Goal: Task Accomplishment & Management: Use online tool/utility

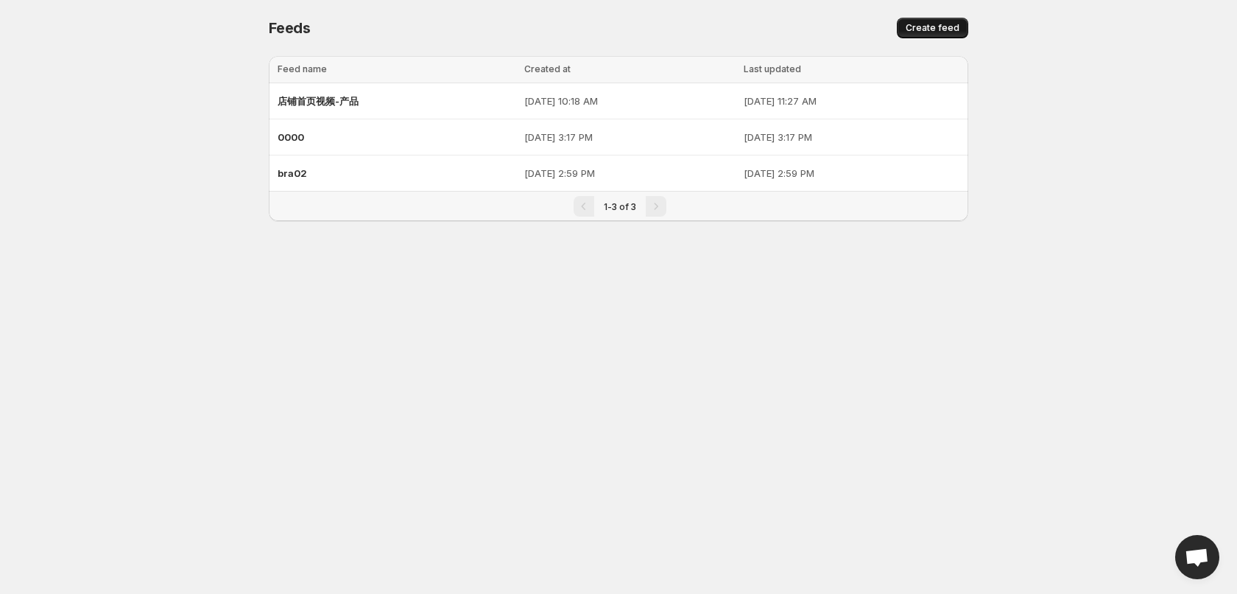
click at [913, 24] on span "Create feed" at bounding box center [933, 28] width 54 height 12
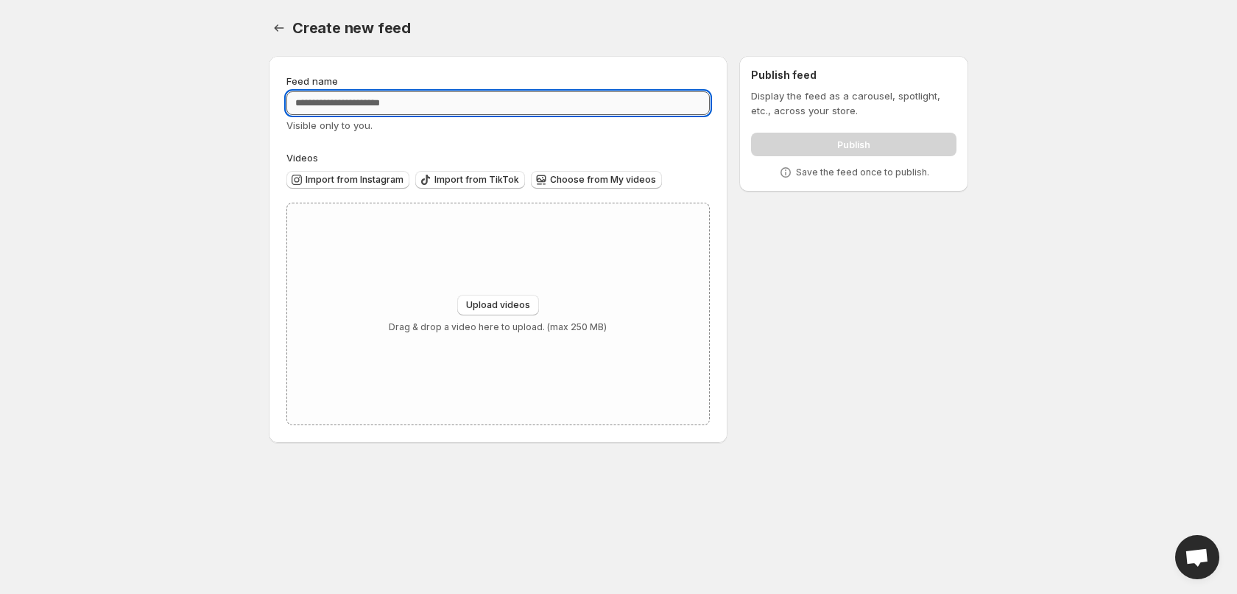
click at [384, 102] on input "Feed name" at bounding box center [497, 103] width 423 height 24
type input "*****"
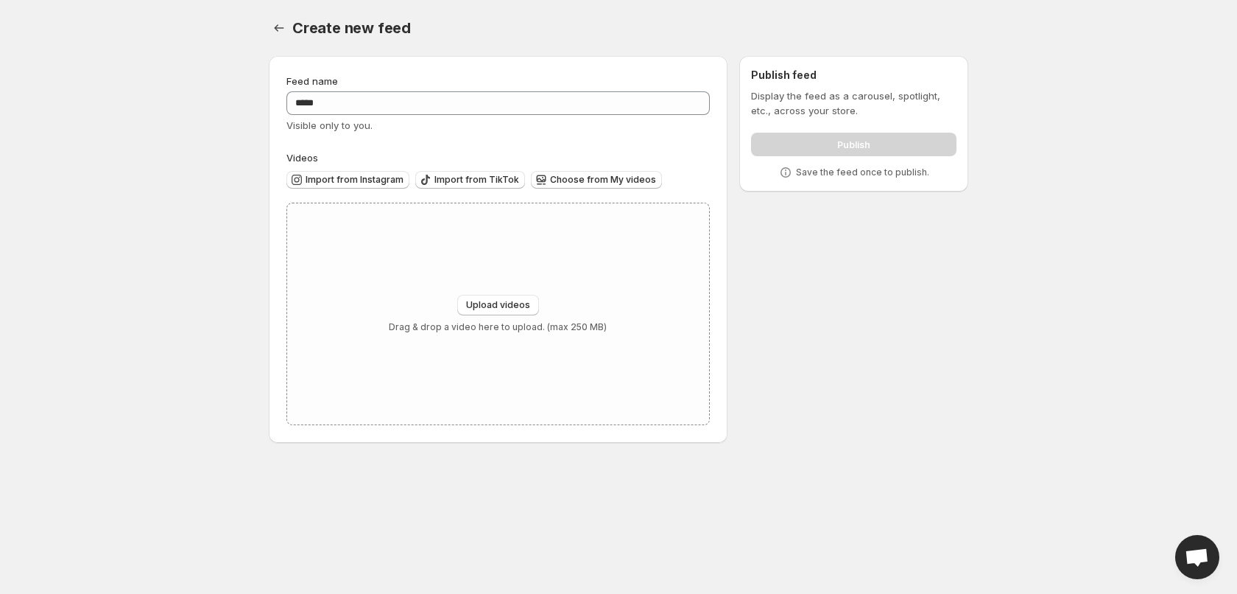
click at [445, 144] on div "Feed name ***** Visible only to you. Videos Import from Instagram Import from T…" at bounding box center [497, 249] width 423 height 351
click at [580, 177] on span "Choose from My videos" at bounding box center [603, 180] width 106 height 12
click at [602, 183] on span "Choose from My videos" at bounding box center [603, 180] width 106 height 12
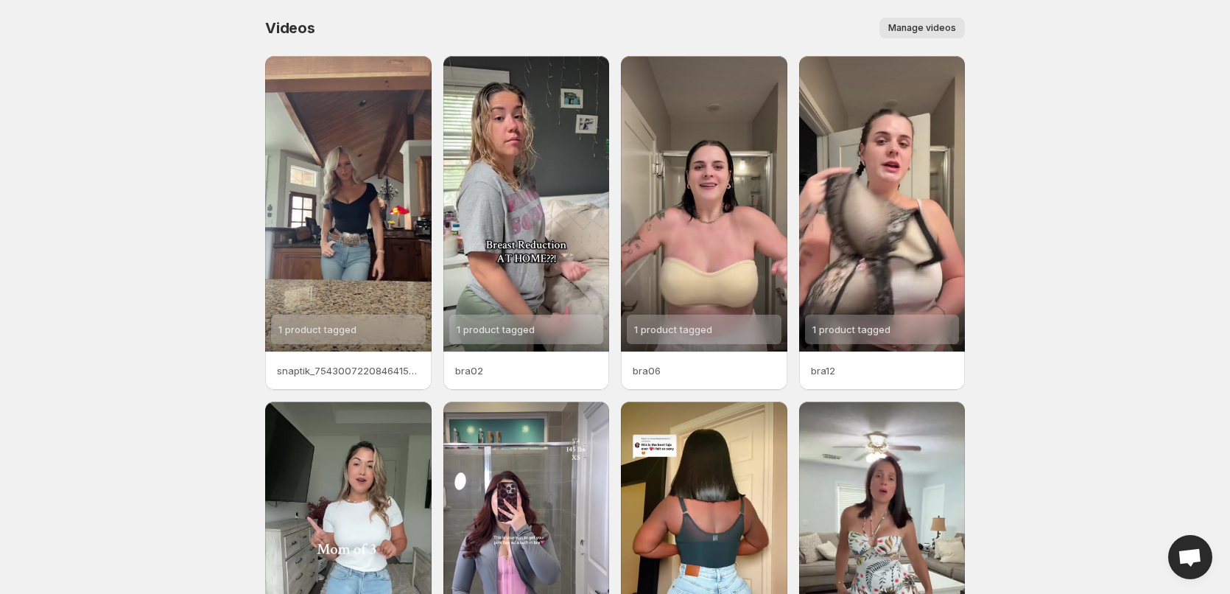
click at [929, 18] on button "Manage videos" at bounding box center [921, 28] width 85 height 21
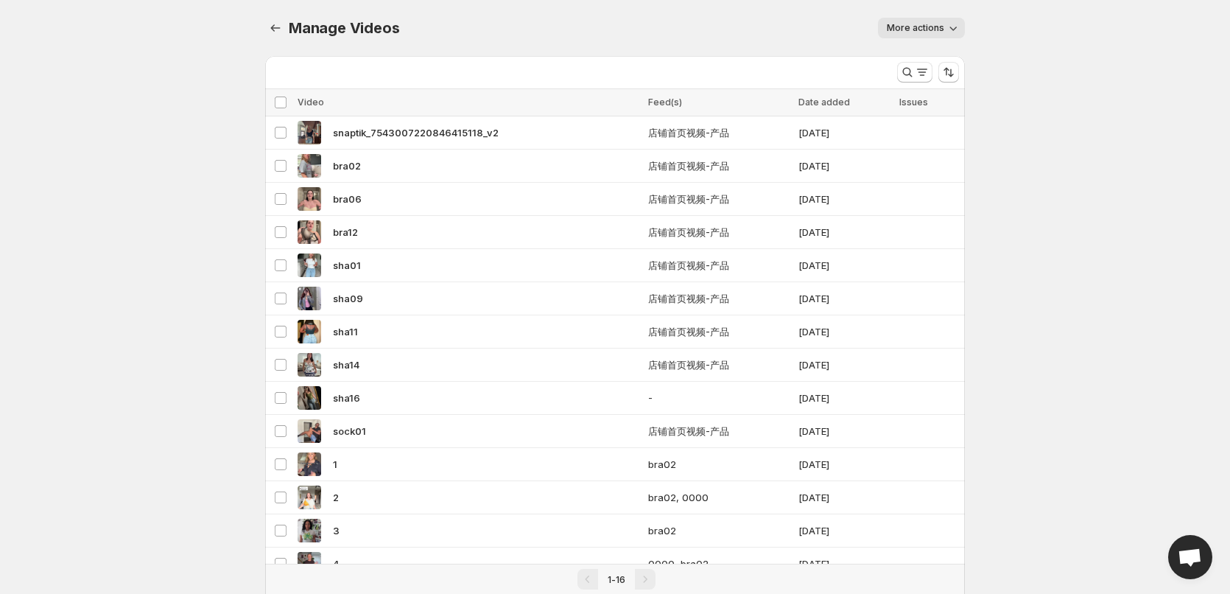
click at [916, 27] on span "More actions" at bounding box center [915, 28] width 57 height 12
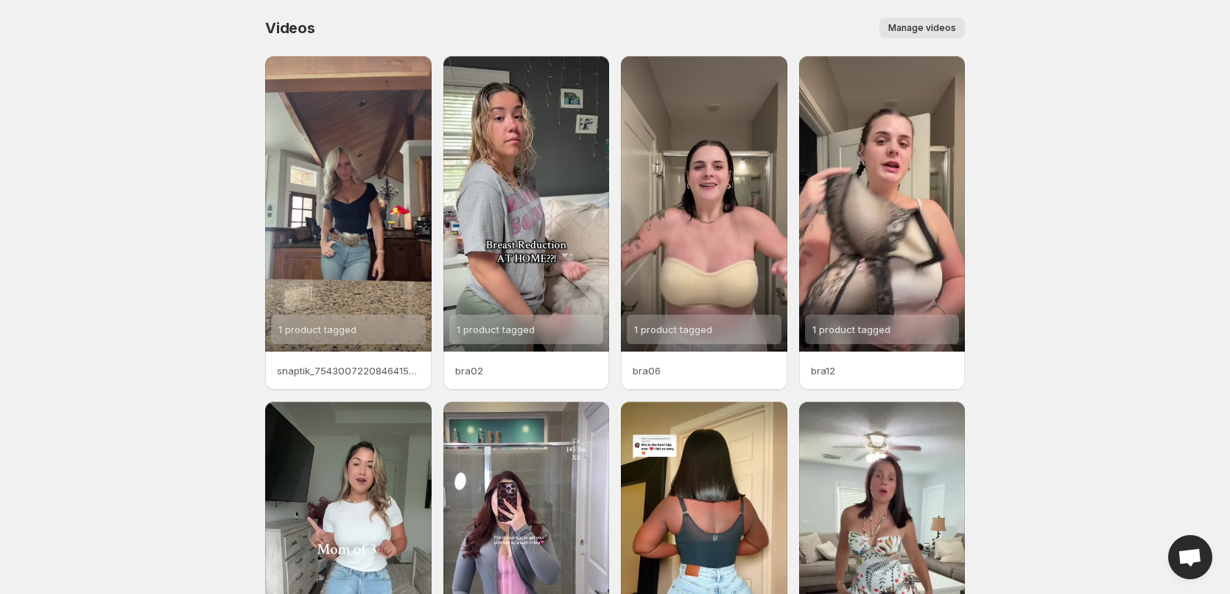
click at [924, 32] on span "Manage videos" at bounding box center [922, 28] width 68 height 12
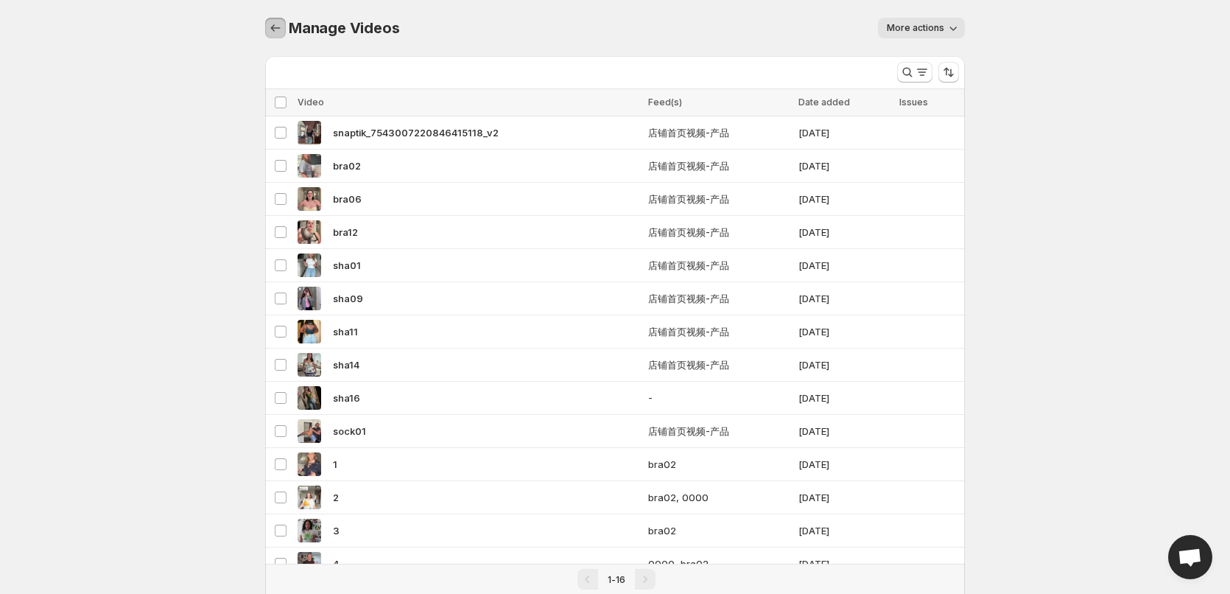
click at [271, 22] on icon "Manage Videos" at bounding box center [275, 28] width 15 height 15
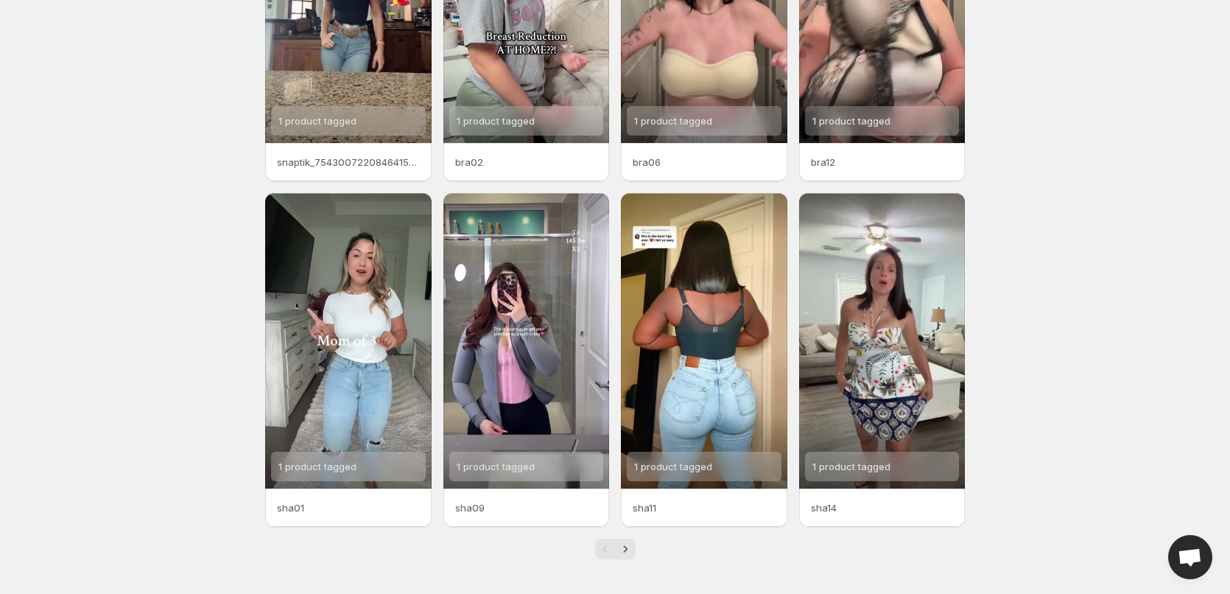
scroll to position [209, 0]
click at [628, 552] on icon "Next" at bounding box center [625, 548] width 15 height 15
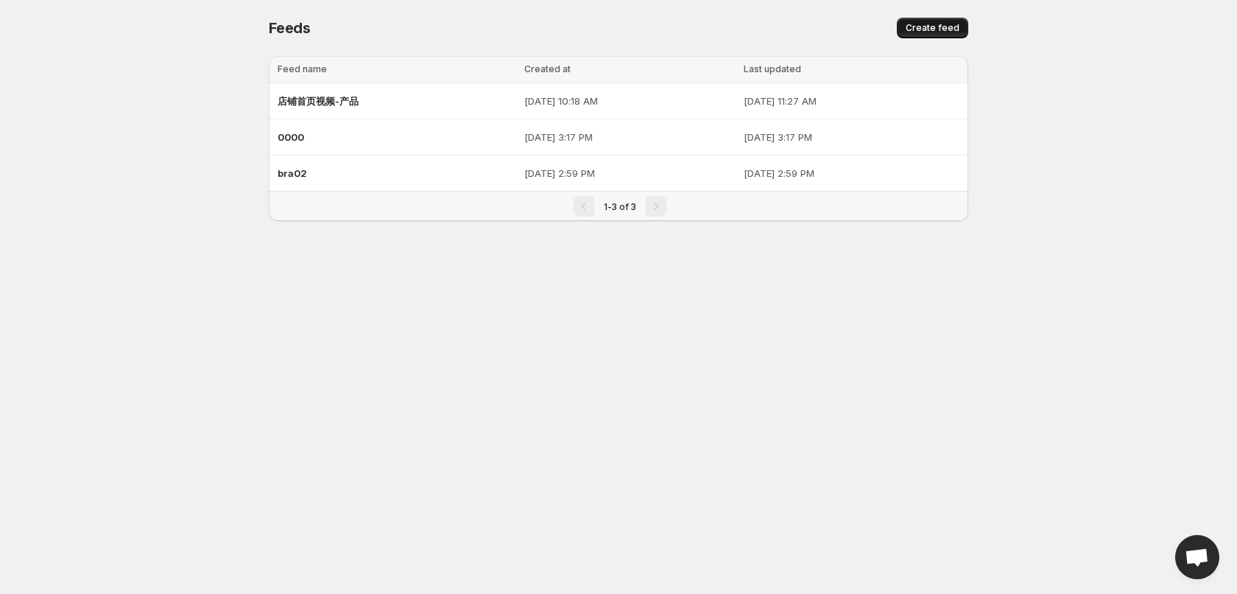
click at [939, 23] on span "Create feed" at bounding box center [933, 28] width 54 height 12
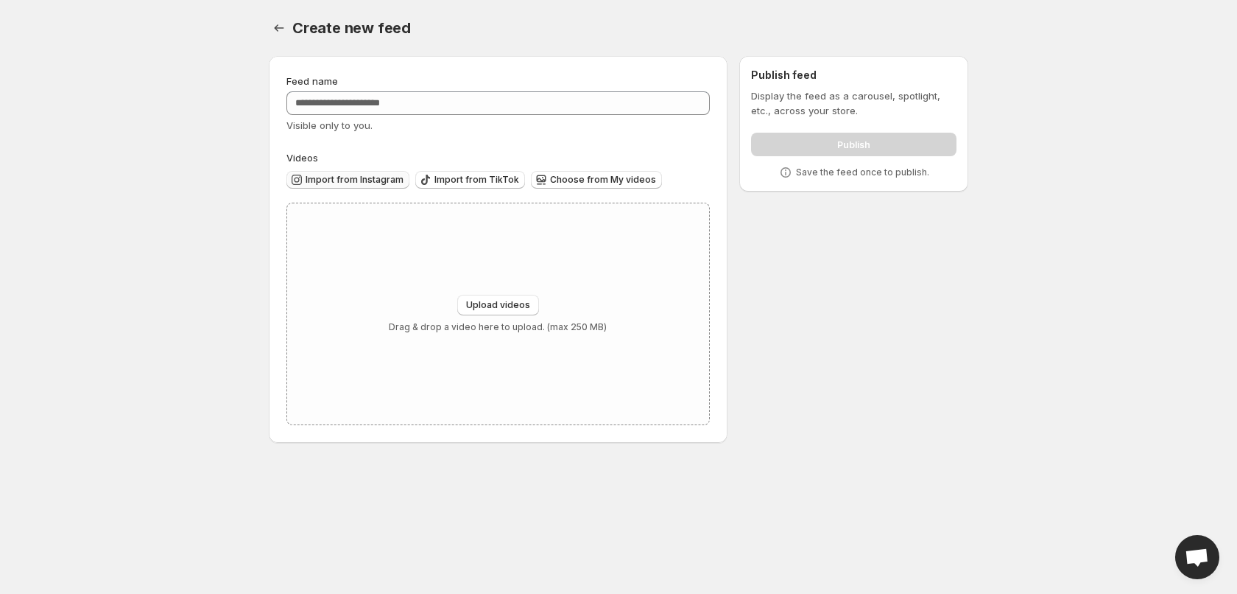
click at [385, 180] on span "Import from Instagram" at bounding box center [355, 180] width 98 height 12
click at [597, 177] on span "Choose from My videos" at bounding box center [603, 180] width 106 height 12
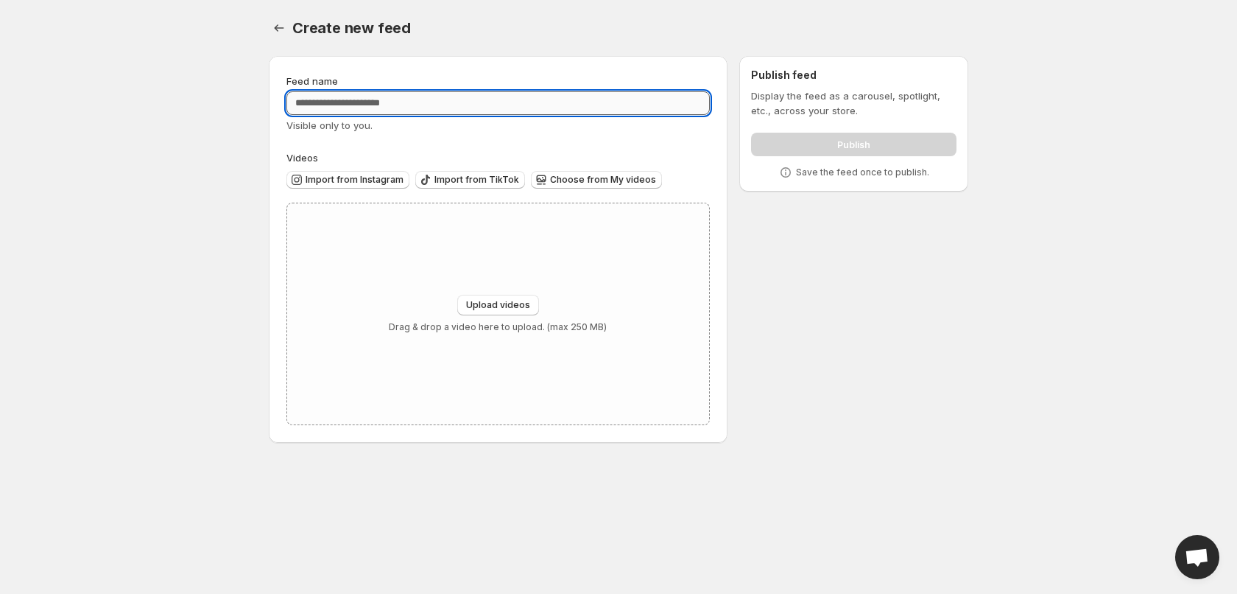
click at [415, 110] on input "Feed name" at bounding box center [497, 103] width 423 height 24
type input "*****"
click at [879, 379] on div "Feed name ***** Visible only to you. Videos Import from Instagram Import from T…" at bounding box center [612, 252] width 711 height 416
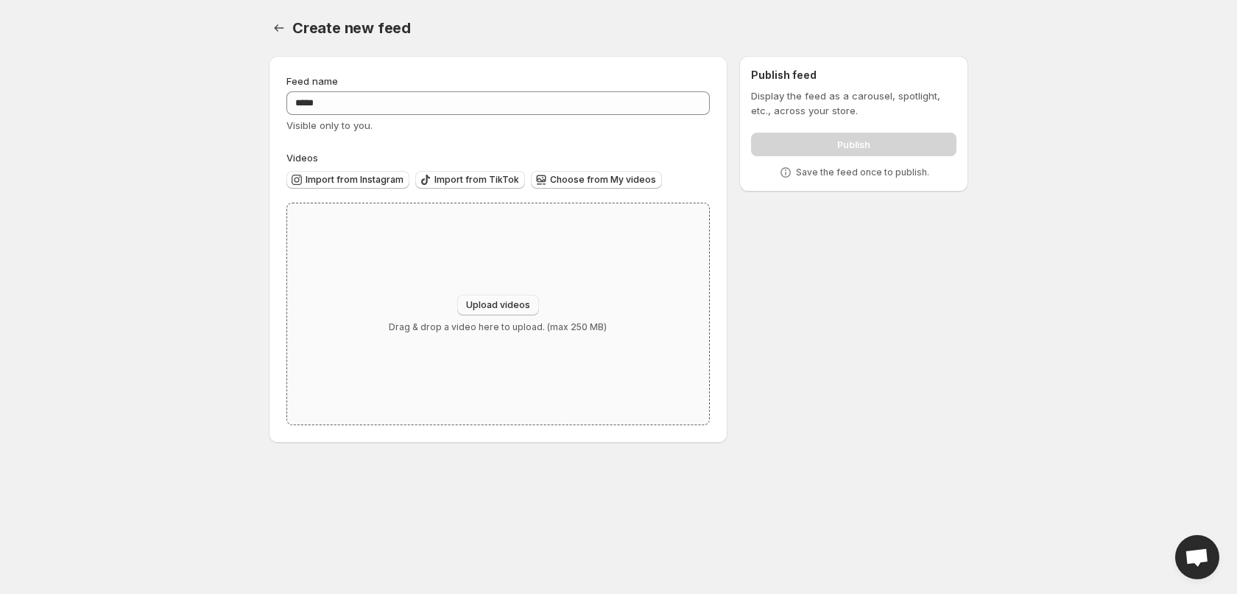
click at [472, 303] on span "Upload videos" at bounding box center [498, 305] width 64 height 12
type input "**********"
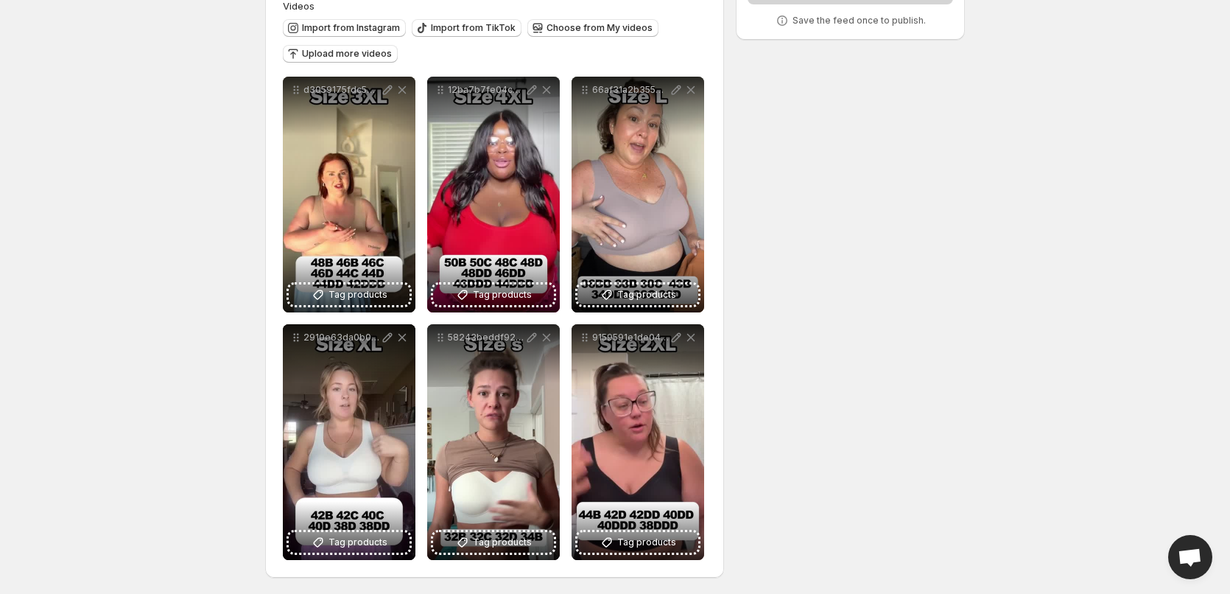
scroll to position [153, 0]
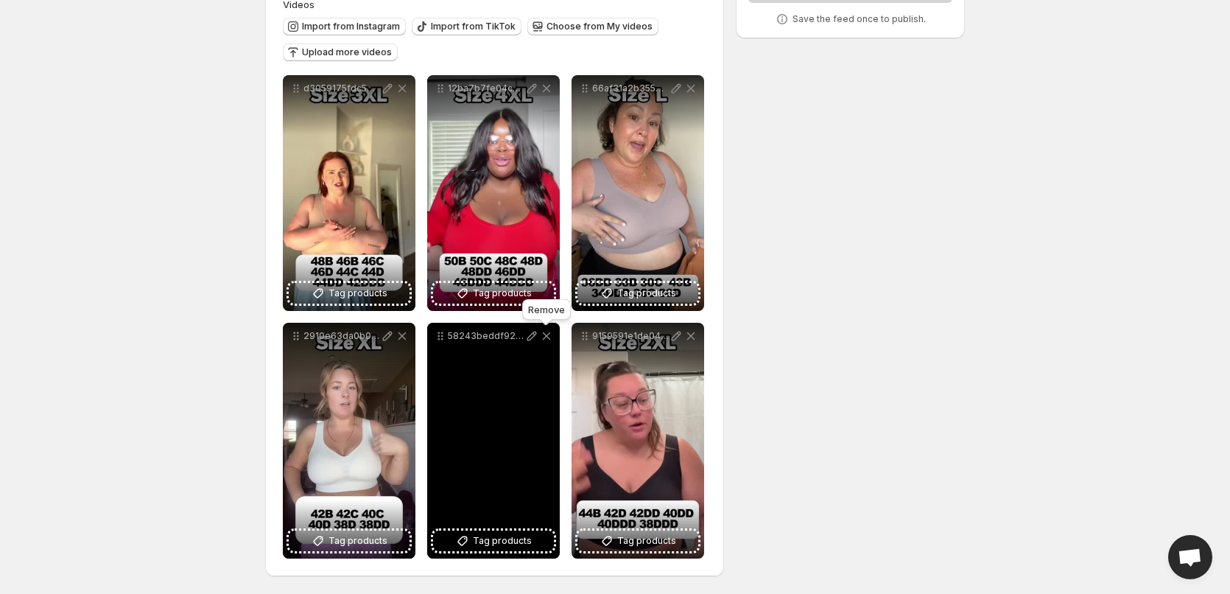
click at [547, 338] on icon at bounding box center [546, 335] width 15 height 15
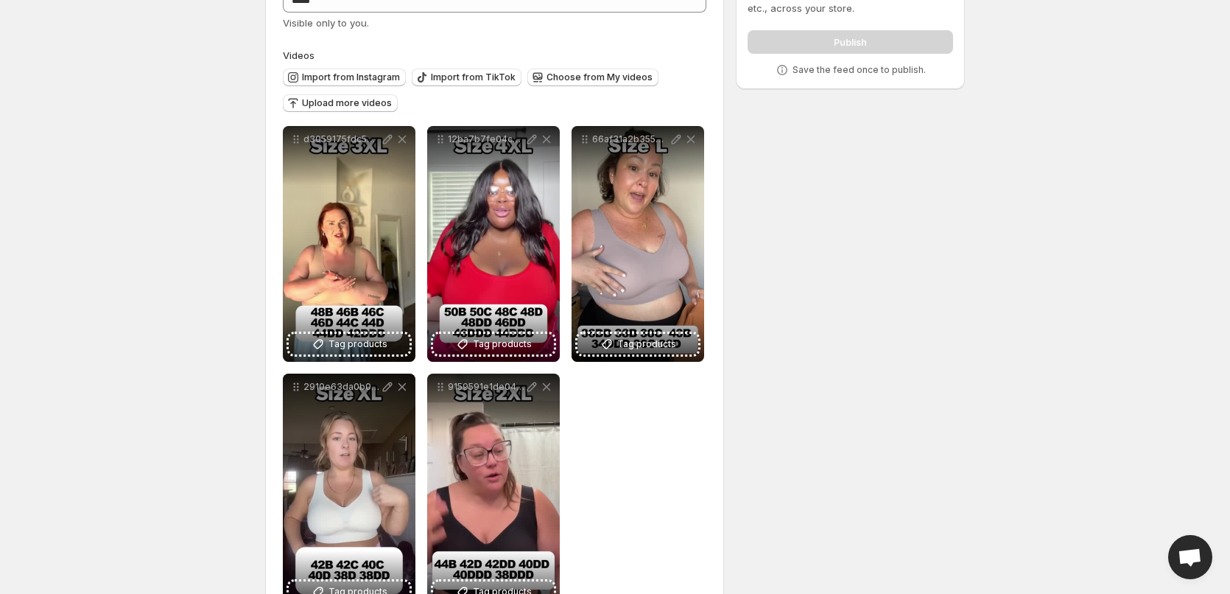
scroll to position [80, 0]
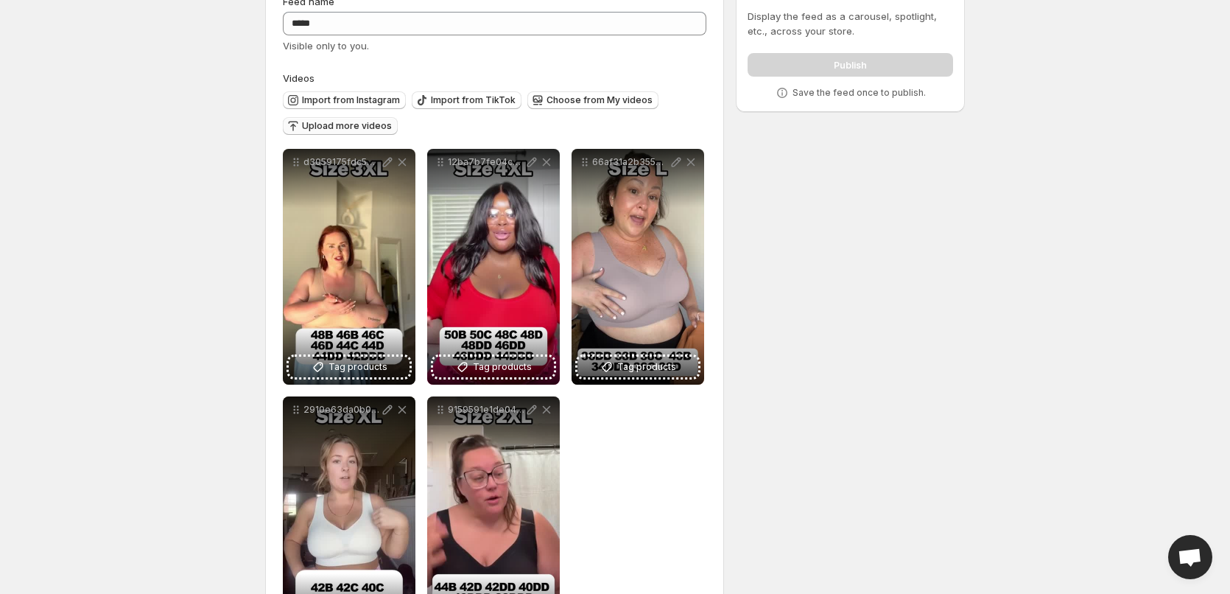
click at [354, 123] on span "Upload more videos" at bounding box center [347, 126] width 90 height 12
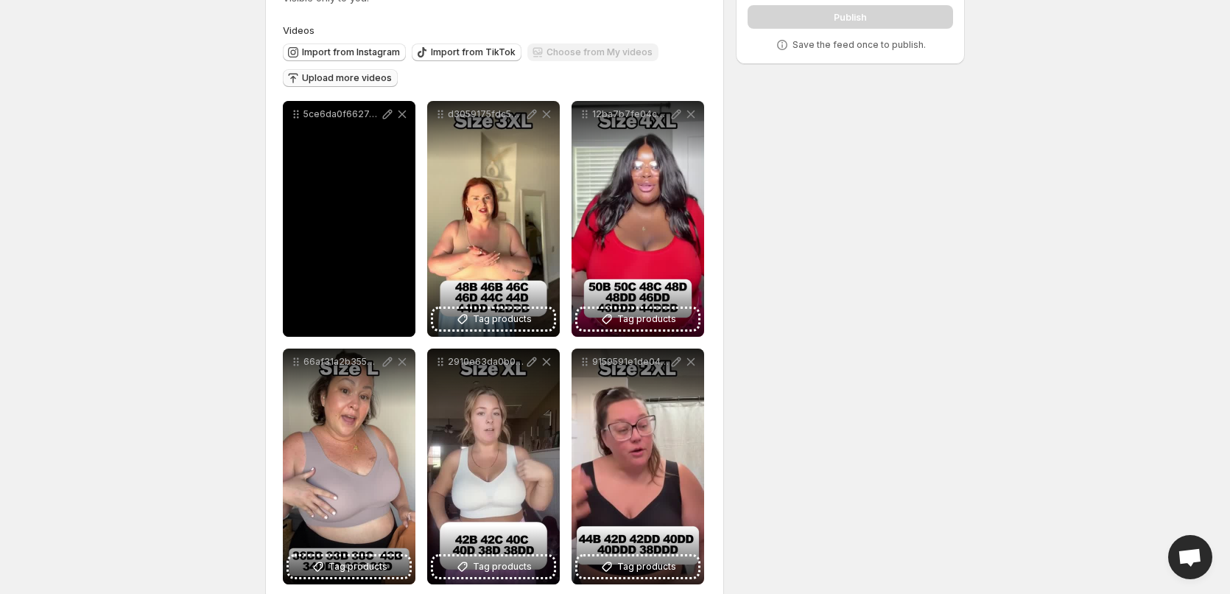
scroll to position [153, 0]
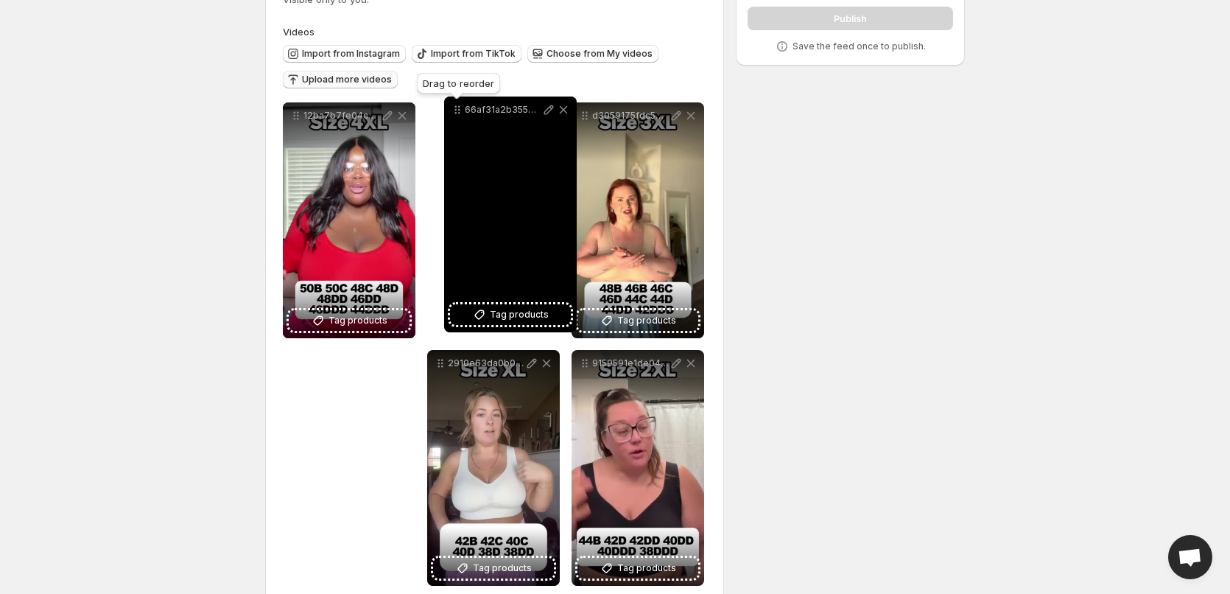
drag, startPoint x: 297, startPoint y: 334, endPoint x: 459, endPoint y: 105, distance: 281.2
click at [459, 105] on icon at bounding box center [457, 109] width 15 height 15
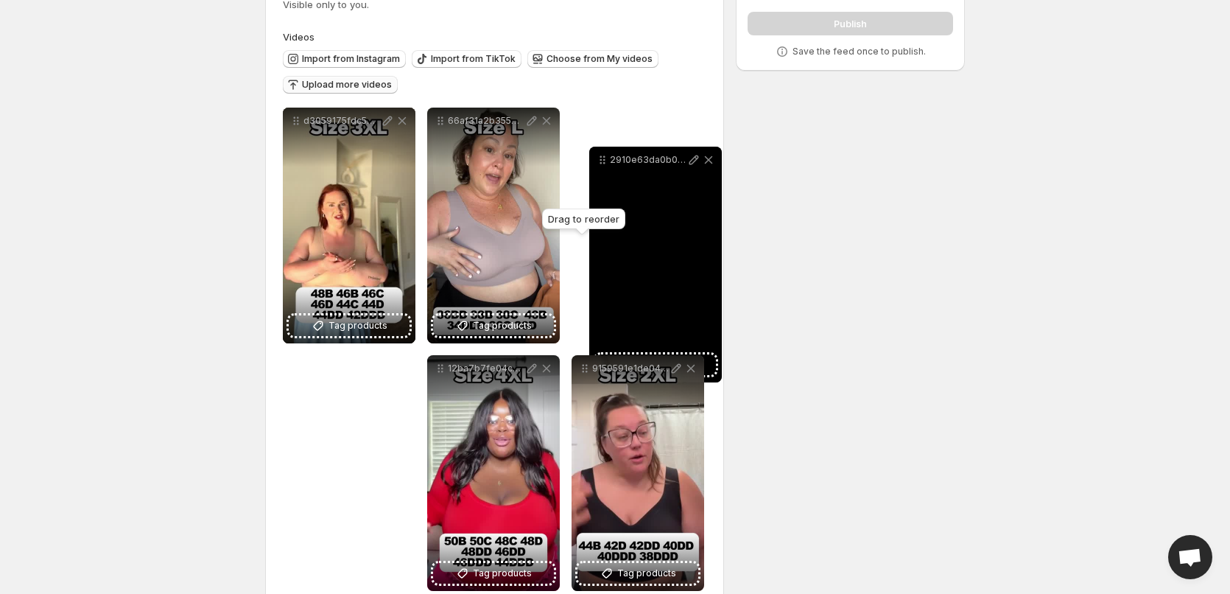
drag, startPoint x: 443, startPoint y: 370, endPoint x: 605, endPoint y: 161, distance: 264.0
click at [605, 161] on icon at bounding box center [602, 159] width 15 height 15
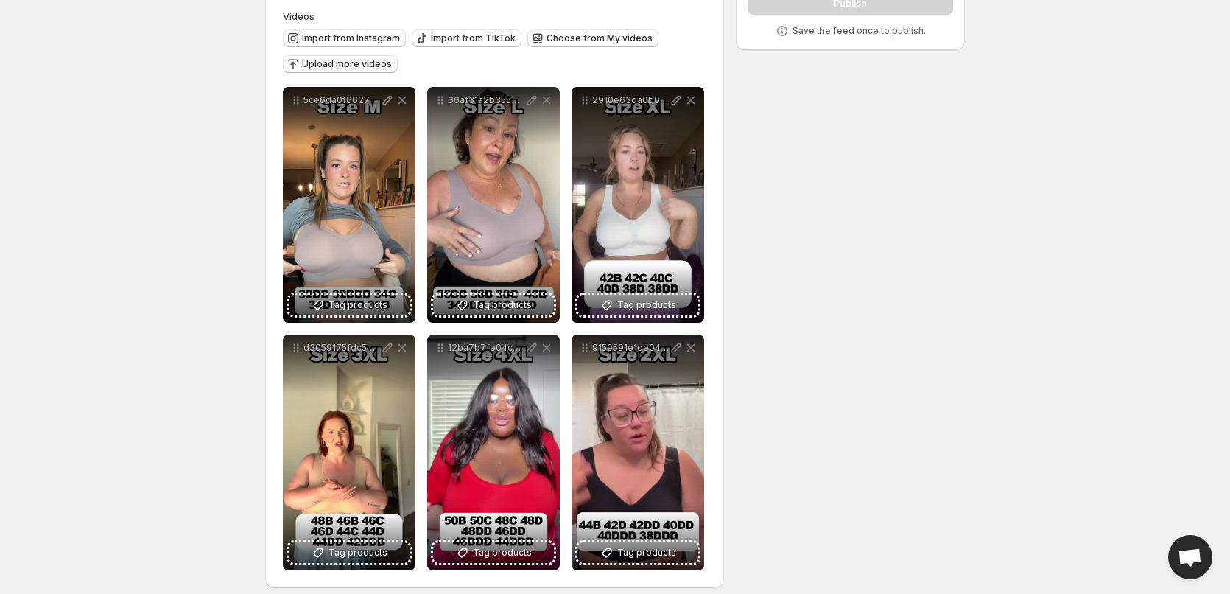
scroll to position [153, 0]
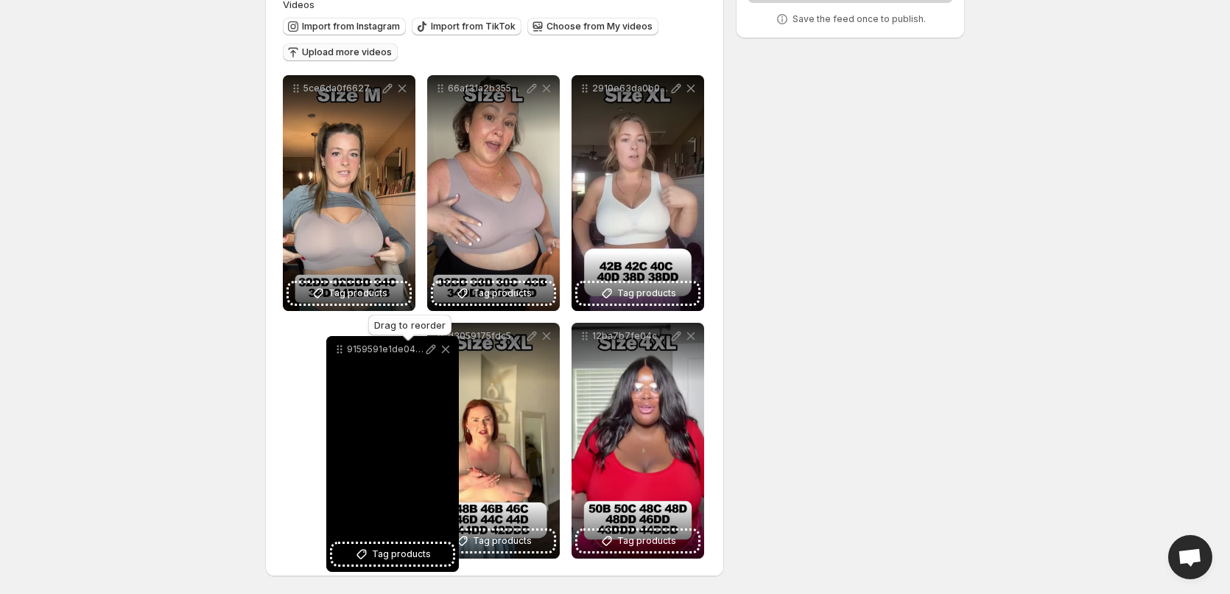
drag, startPoint x: 585, startPoint y: 338, endPoint x: 331, endPoint y: 351, distance: 255.1
click at [332, 351] on icon at bounding box center [339, 349] width 15 height 15
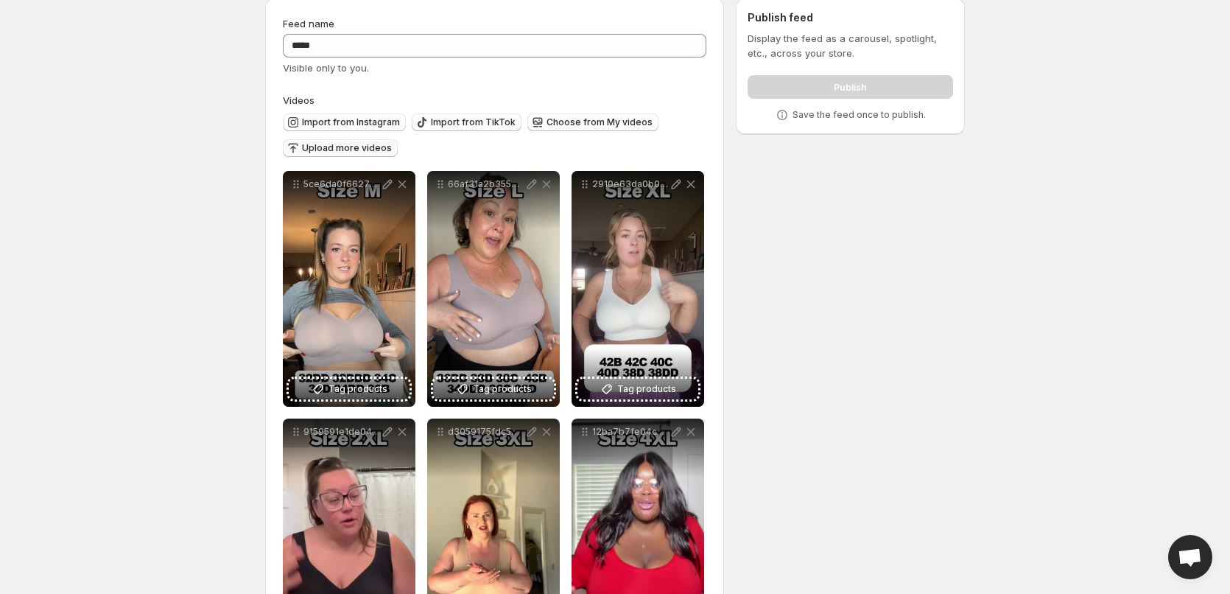
scroll to position [147, 0]
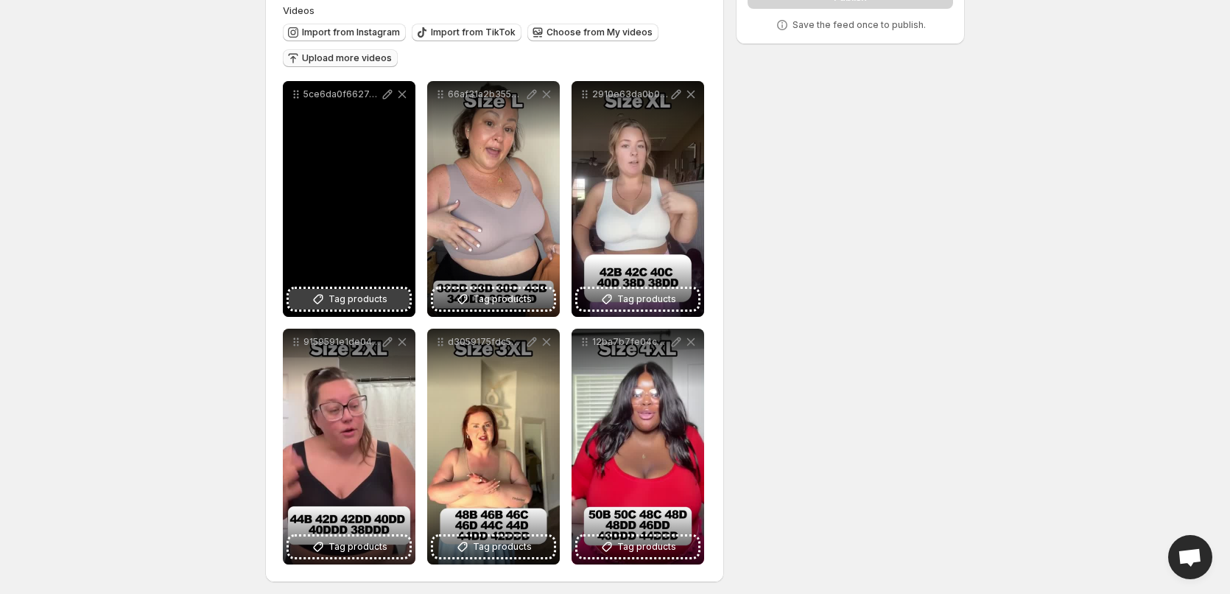
click at [349, 298] on span "Tag products" at bounding box center [357, 299] width 59 height 15
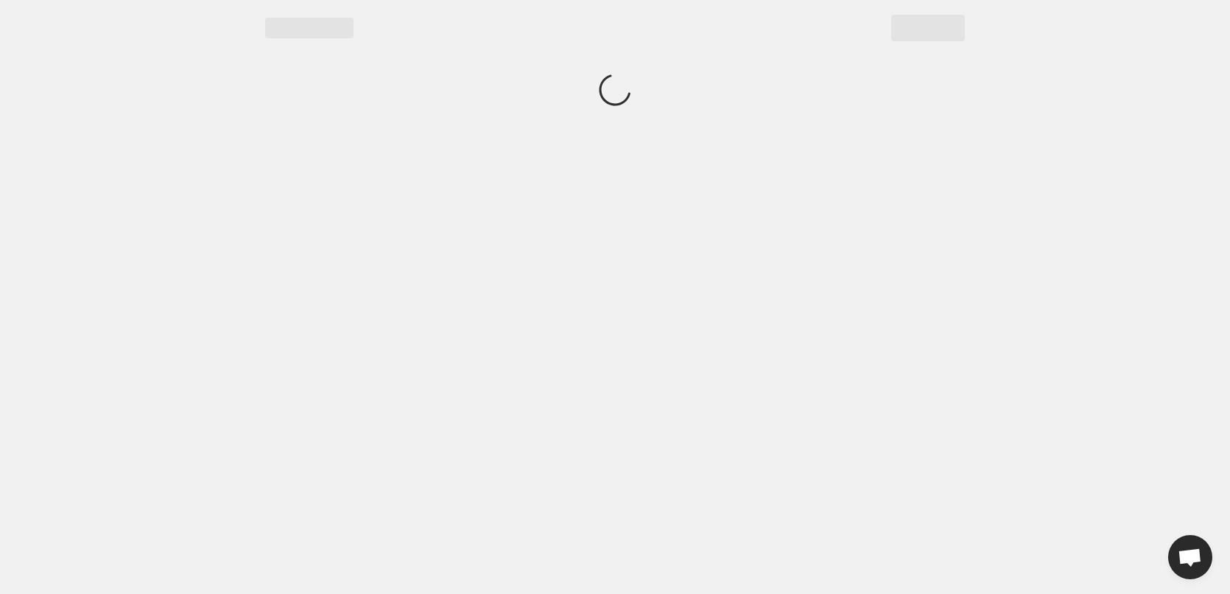
scroll to position [0, 0]
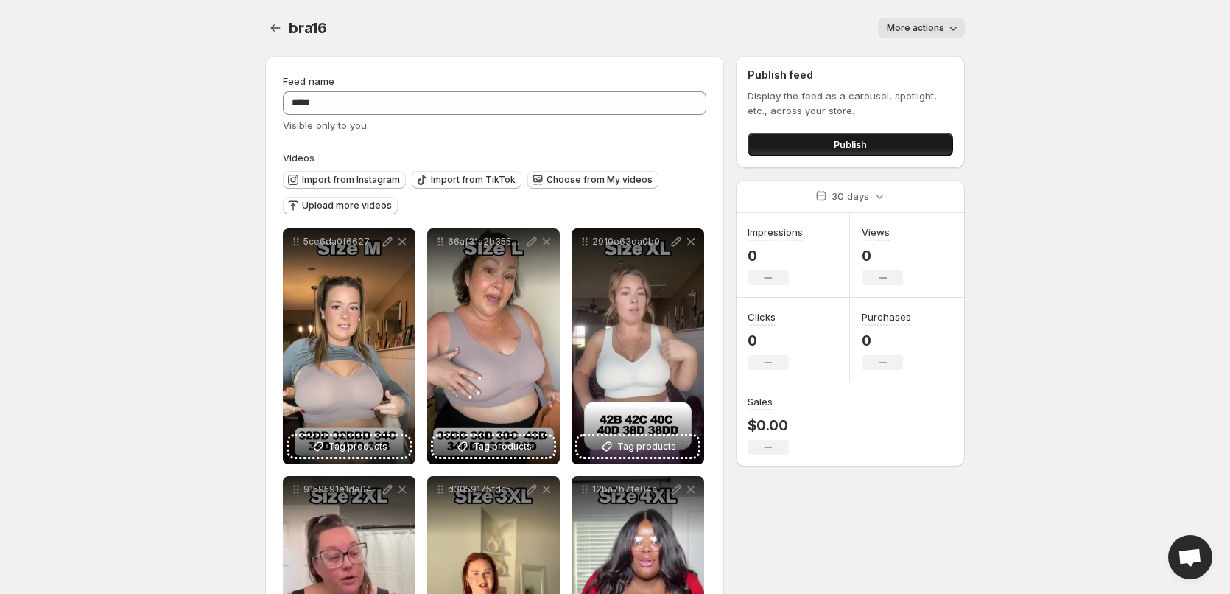
click at [850, 150] on span "Publish" at bounding box center [850, 144] width 33 height 15
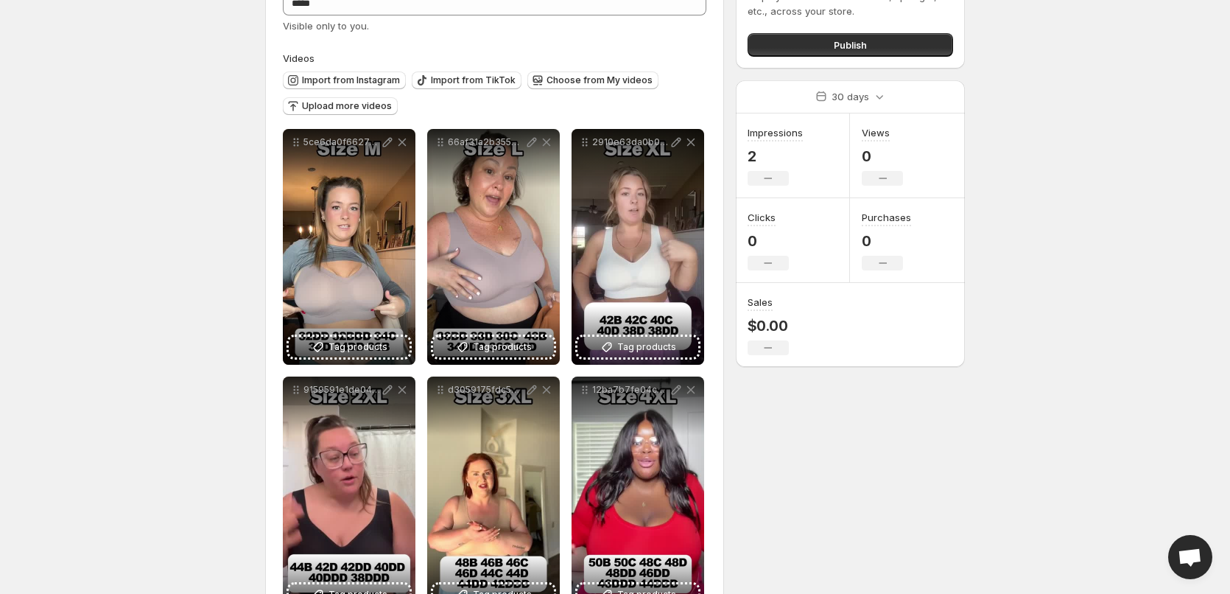
scroll to position [6, 0]
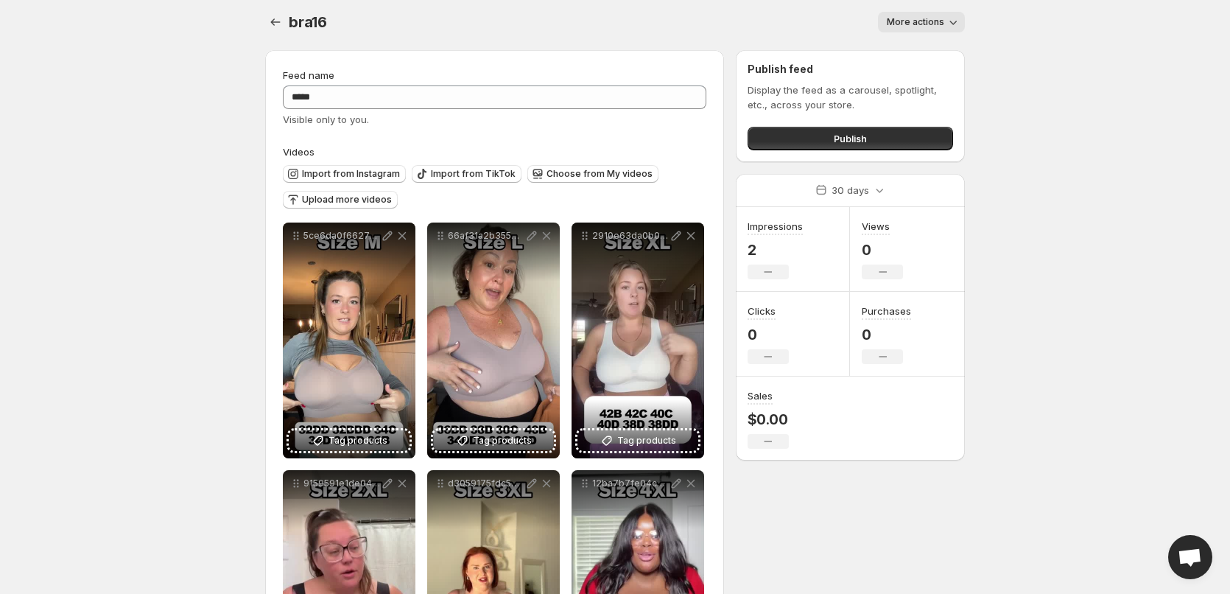
click at [941, 14] on button "More actions" at bounding box center [921, 22] width 87 height 21
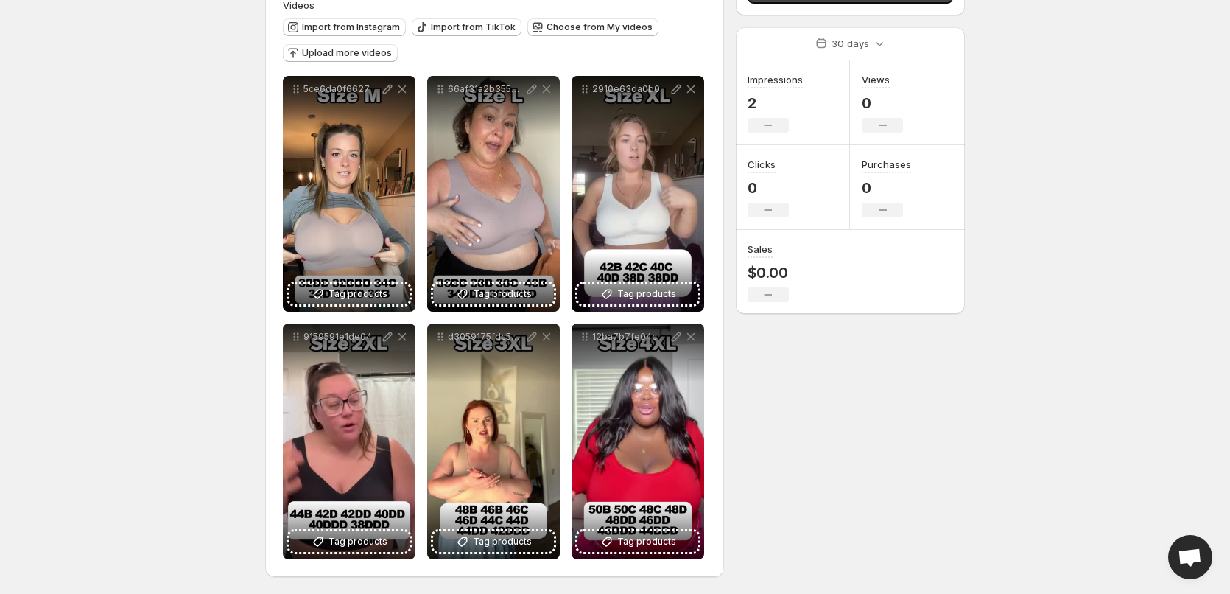
scroll to position [153, 0]
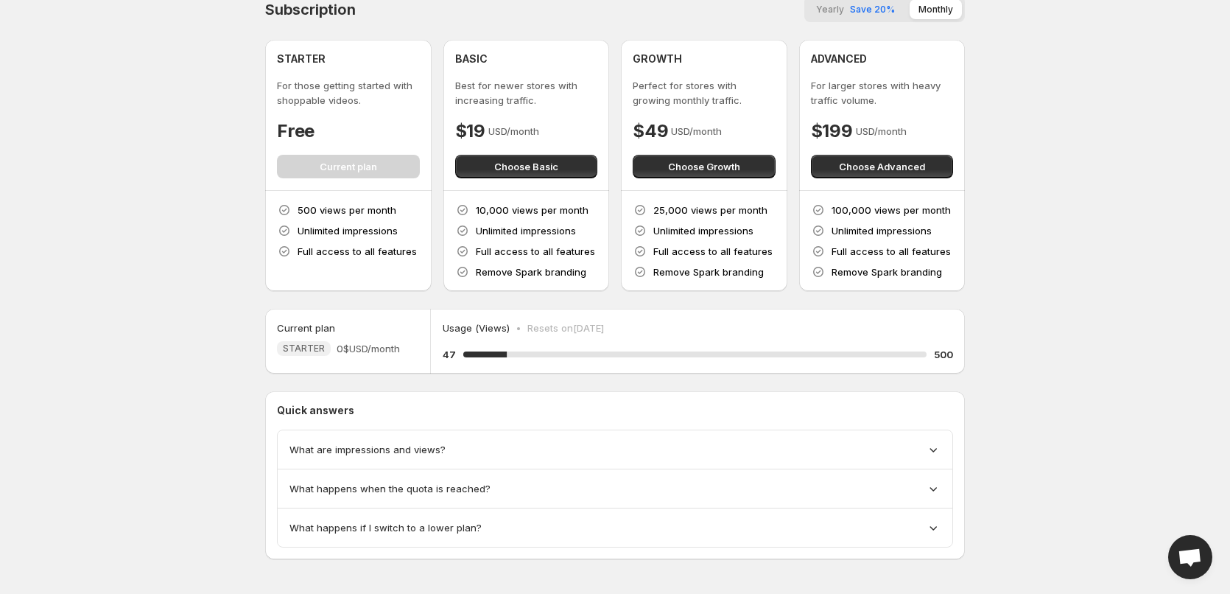
scroll to position [27, 0]
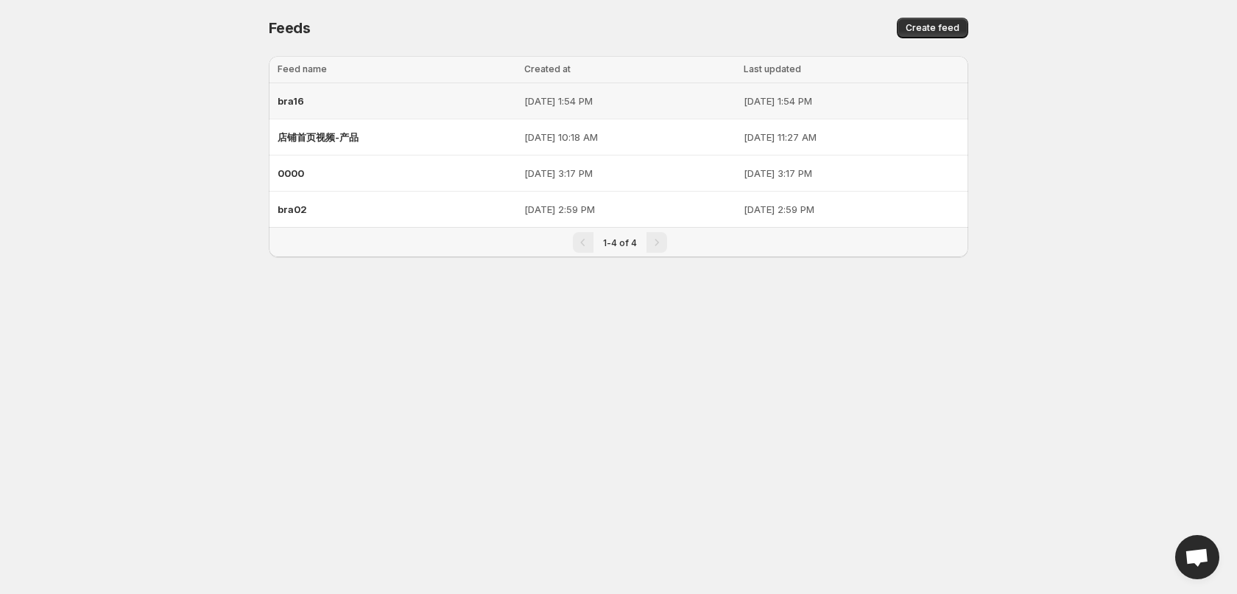
click at [355, 105] on div "bra16" at bounding box center [397, 101] width 238 height 27
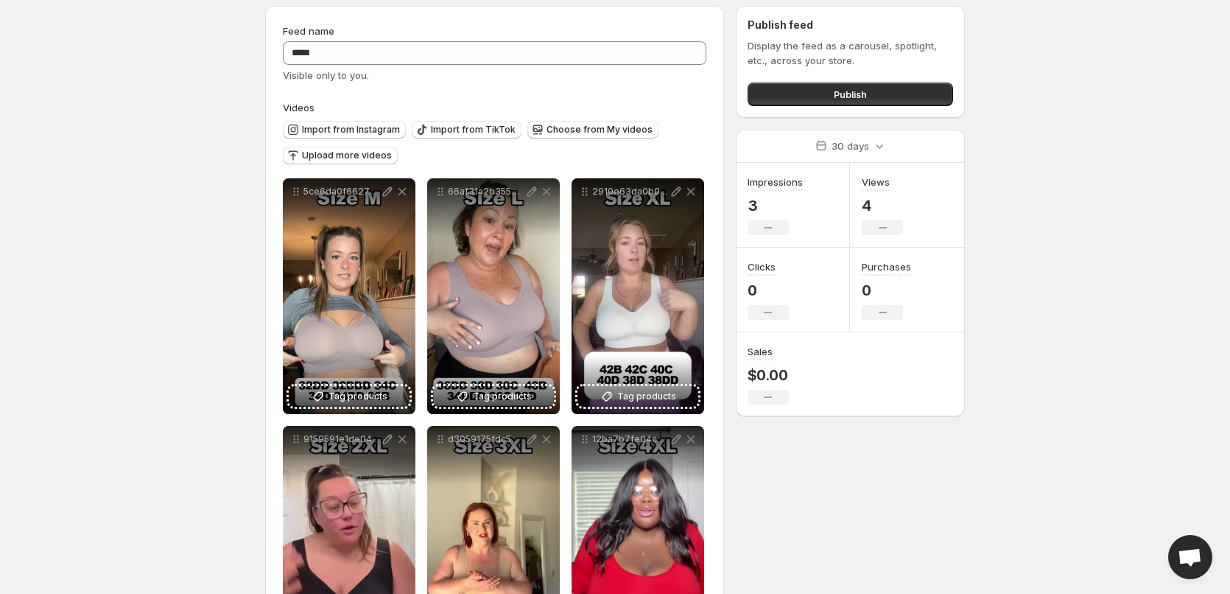
scroll to position [74, 0]
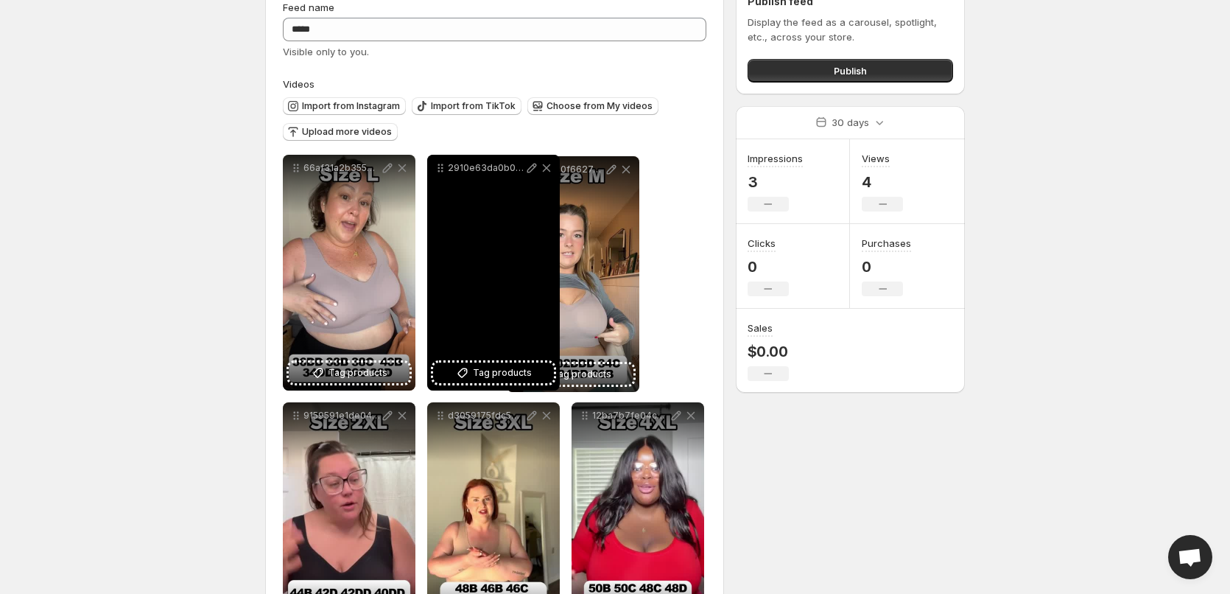
drag, startPoint x: 299, startPoint y: 172, endPoint x: 523, endPoint y: 174, distance: 223.9
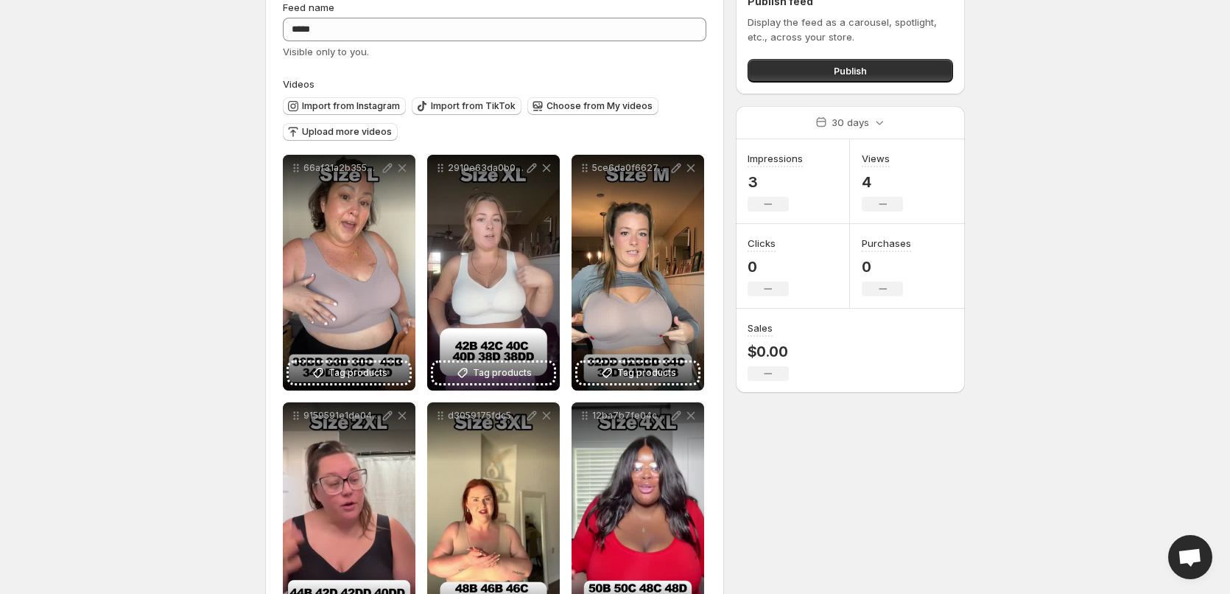
scroll to position [147, 0]
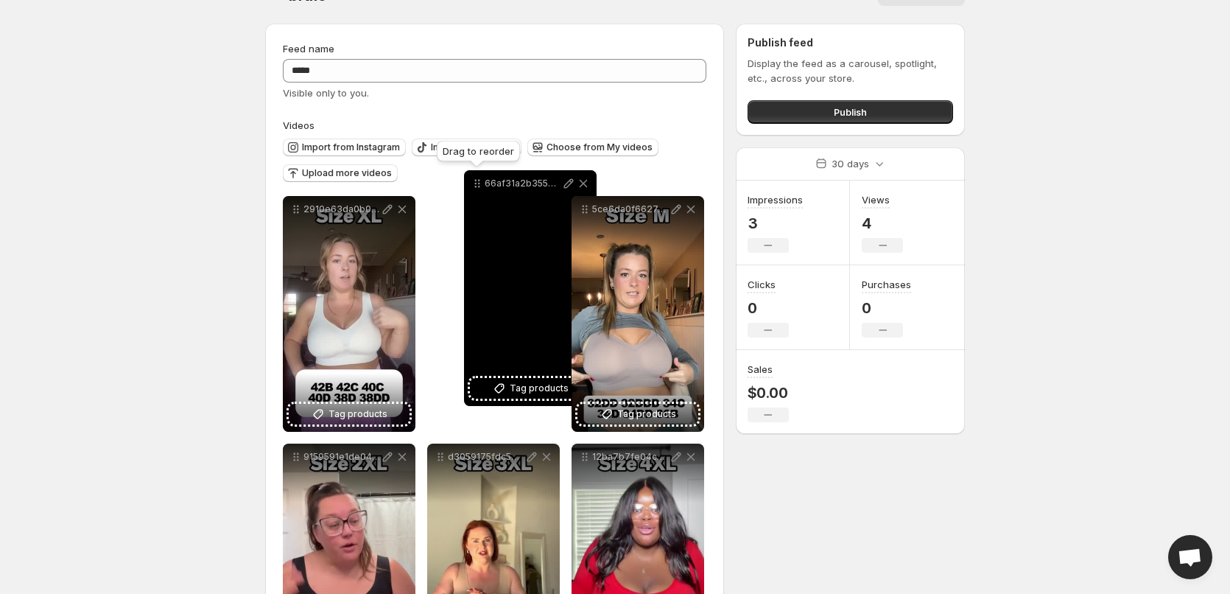
drag, startPoint x: 297, startPoint y: 96, endPoint x: 478, endPoint y: 190, distance: 204.2
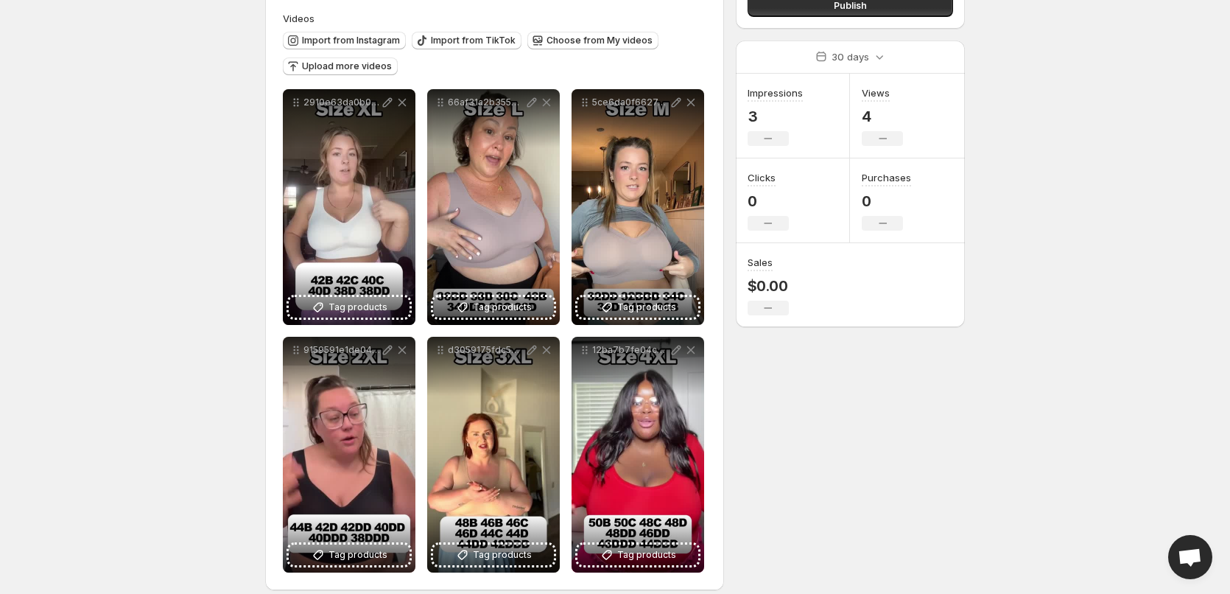
scroll to position [153, 0]
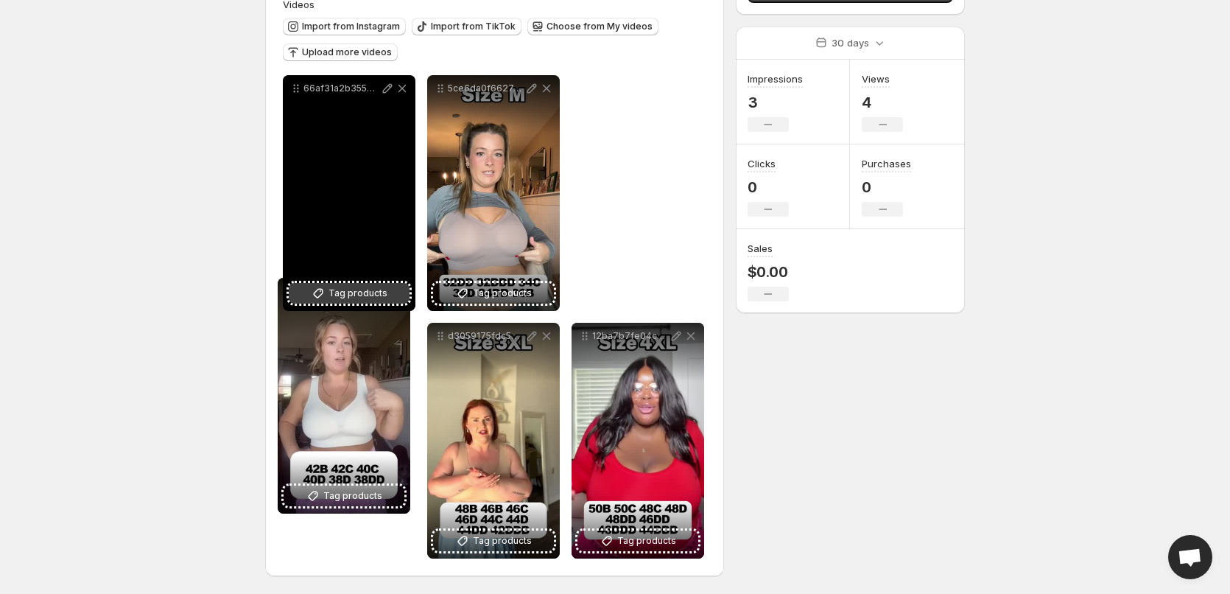
drag, startPoint x: 295, startPoint y: 86, endPoint x: 290, endPoint y: 289, distance: 202.6
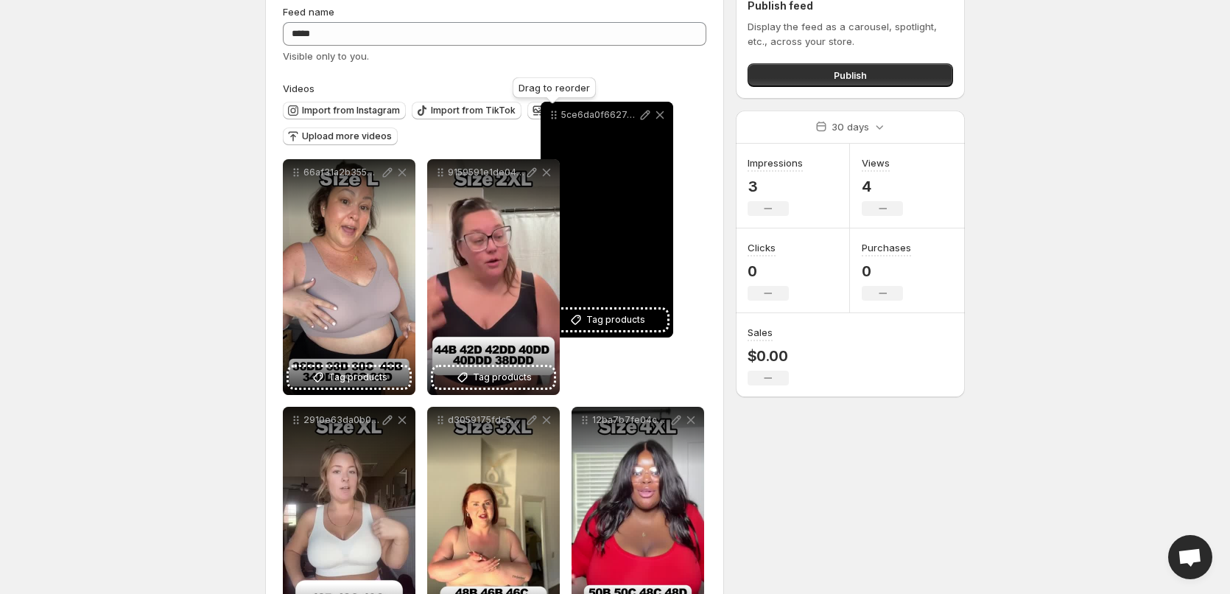
drag, startPoint x: 446, startPoint y: 94, endPoint x: 560, endPoint y: 120, distance: 116.5
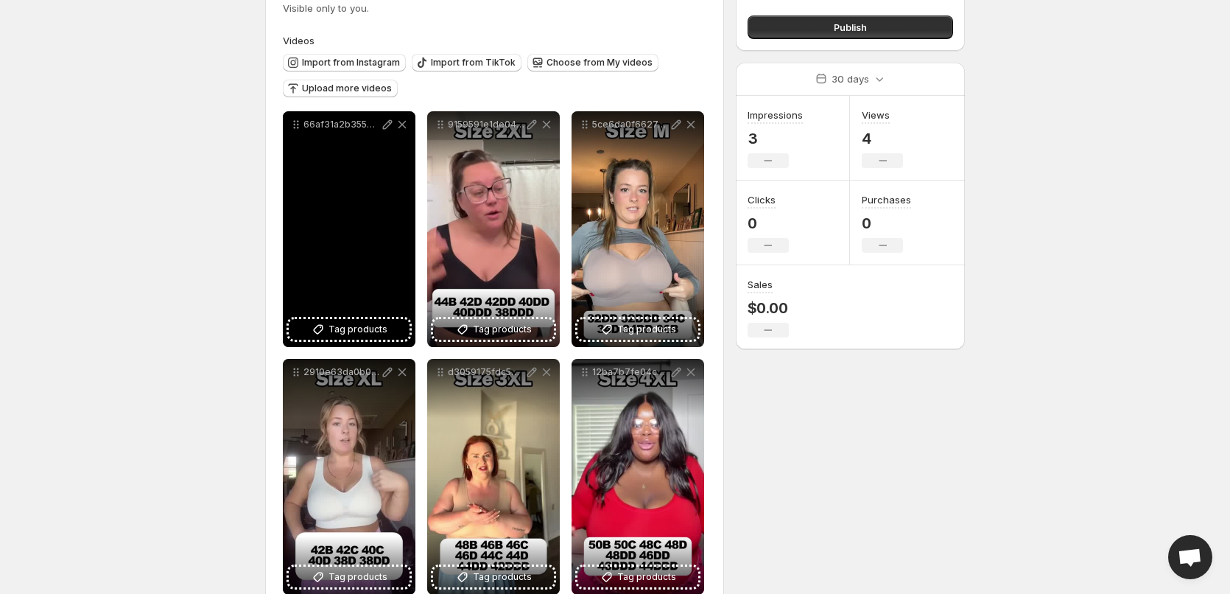
scroll to position [143, 0]
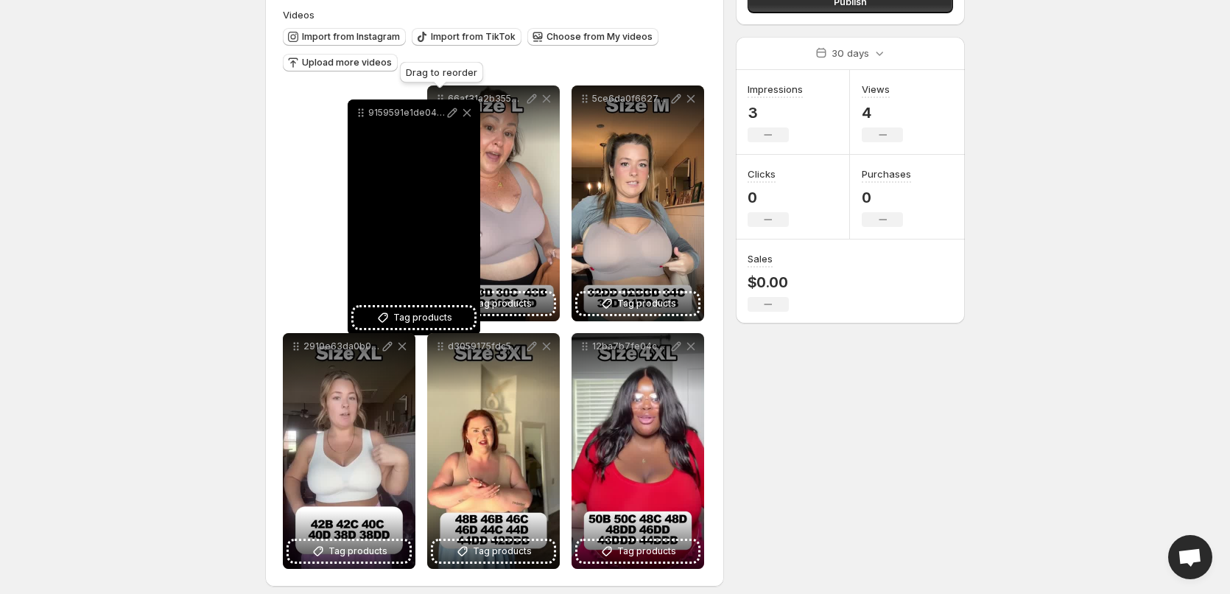
drag, startPoint x: 441, startPoint y: 99, endPoint x: 362, endPoint y: 113, distance: 80.8
click at [362, 113] on icon at bounding box center [363, 113] width 2 height 2
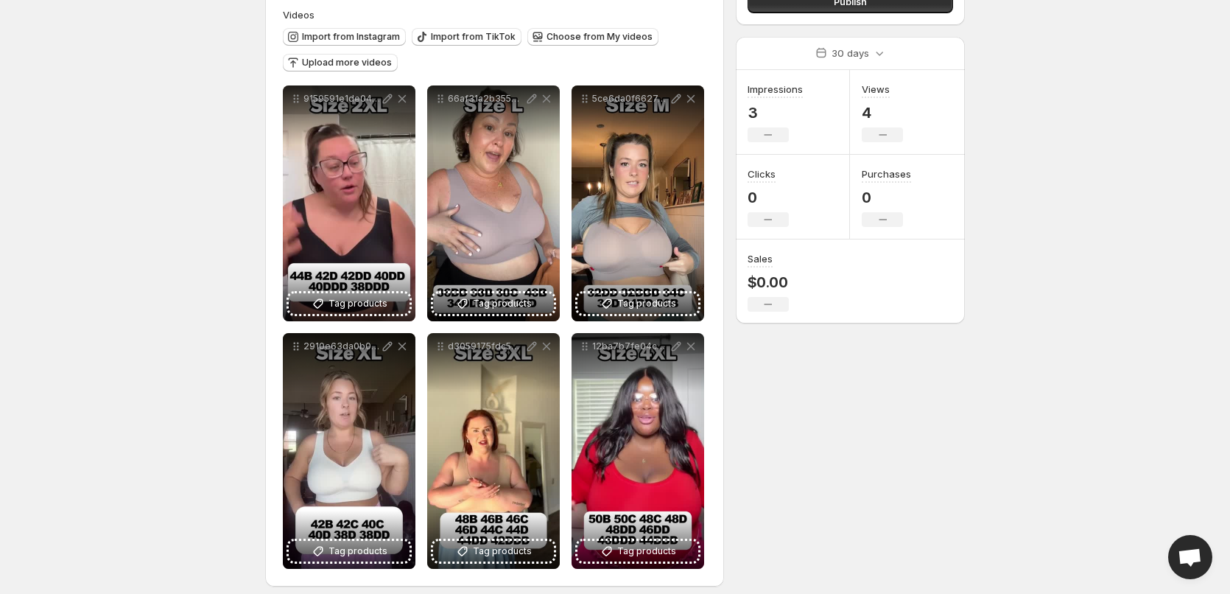
scroll to position [0, 0]
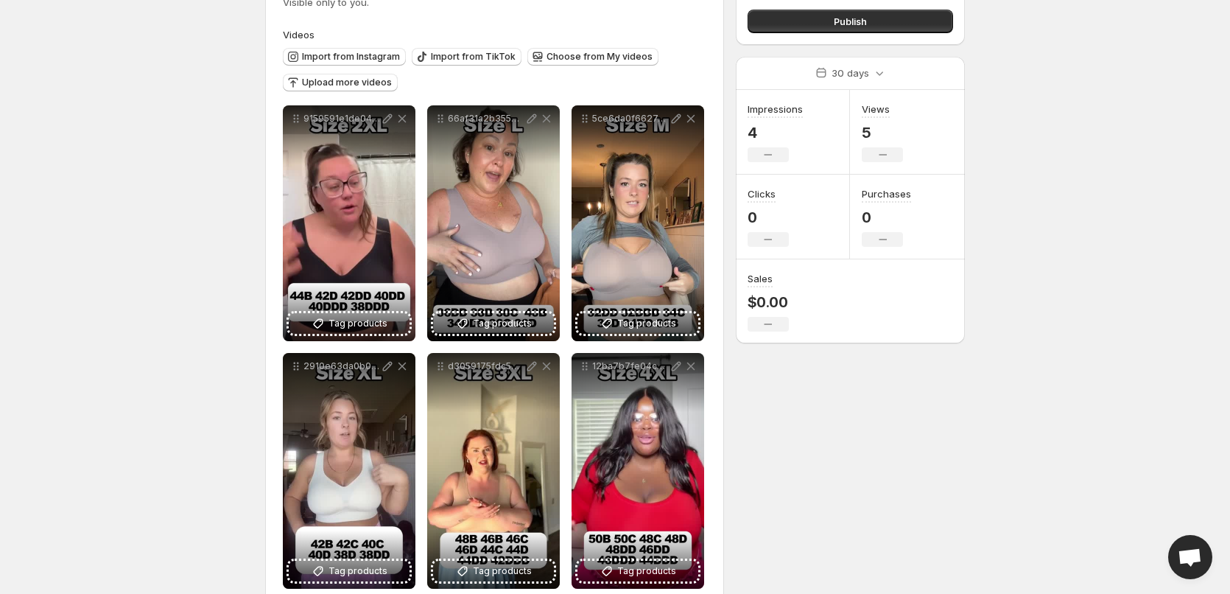
scroll to position [147, 0]
